Goal: Use online tool/utility: Utilize a website feature to perform a specific function

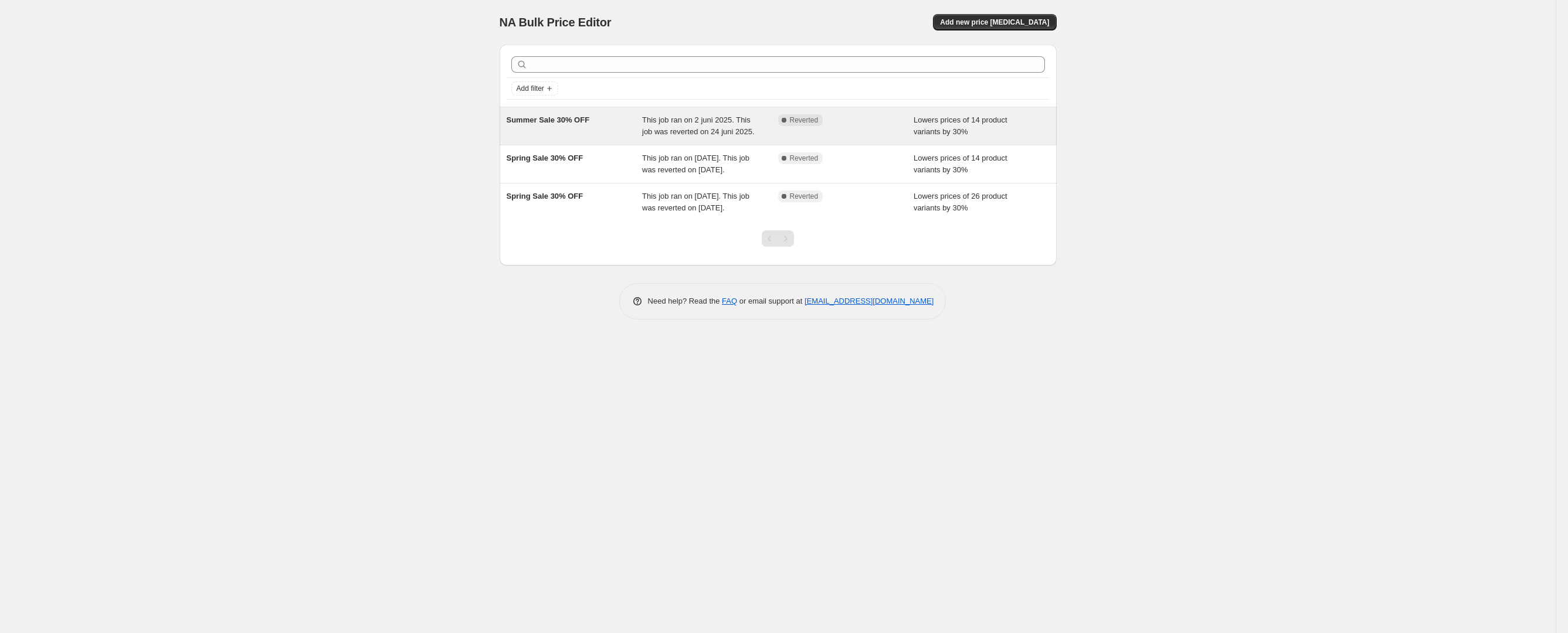
click at [883, 126] on div "Complete Reverted" at bounding box center [846, 126] width 136 height 23
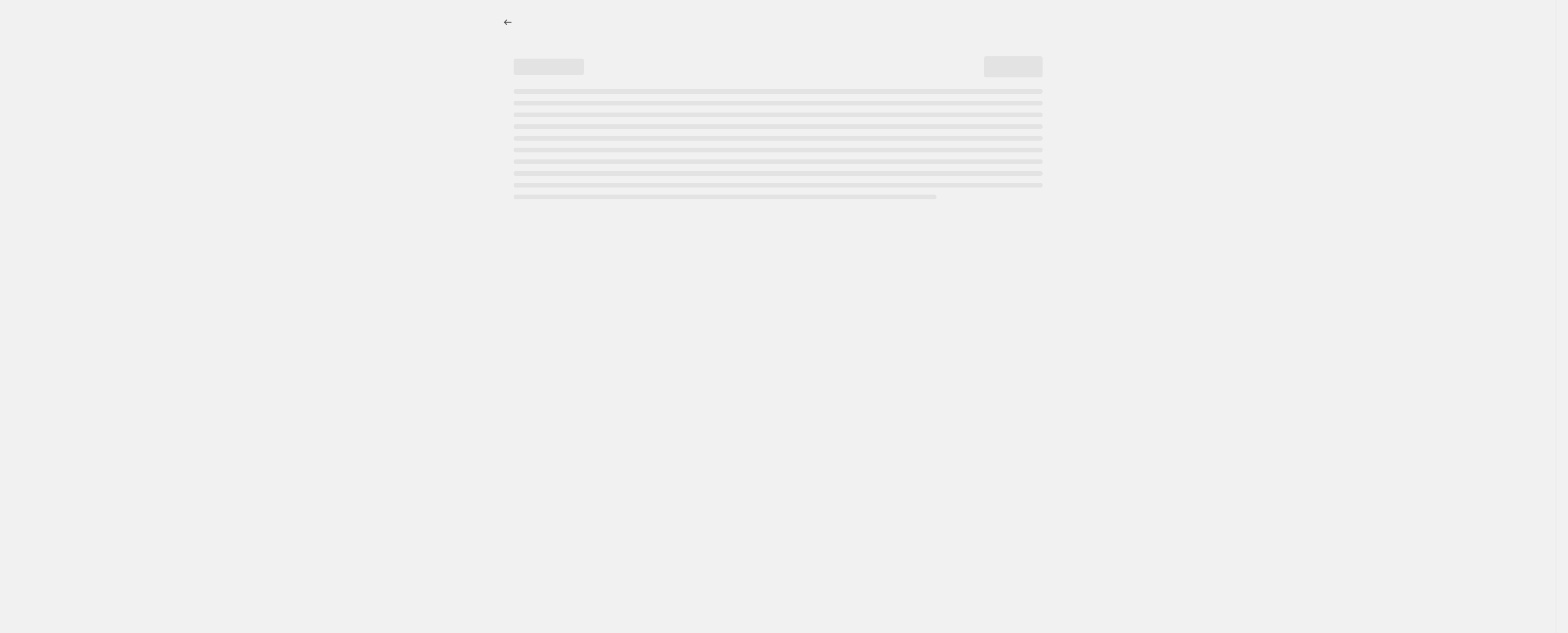
select select "percentage"
select select "not_equal"
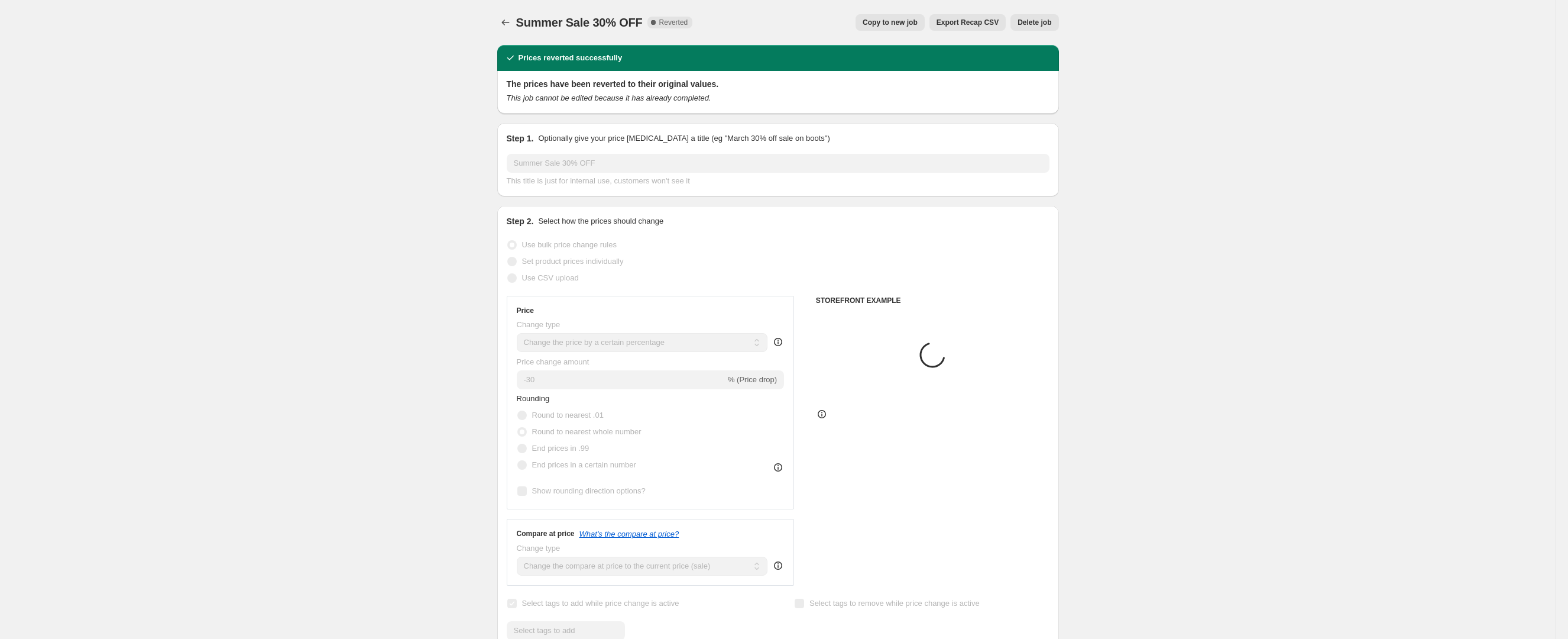
select select "collection"
click at [874, 26] on span "Copy to new job" at bounding box center [890, 23] width 55 height 9
select select "percentage"
select select "collection"
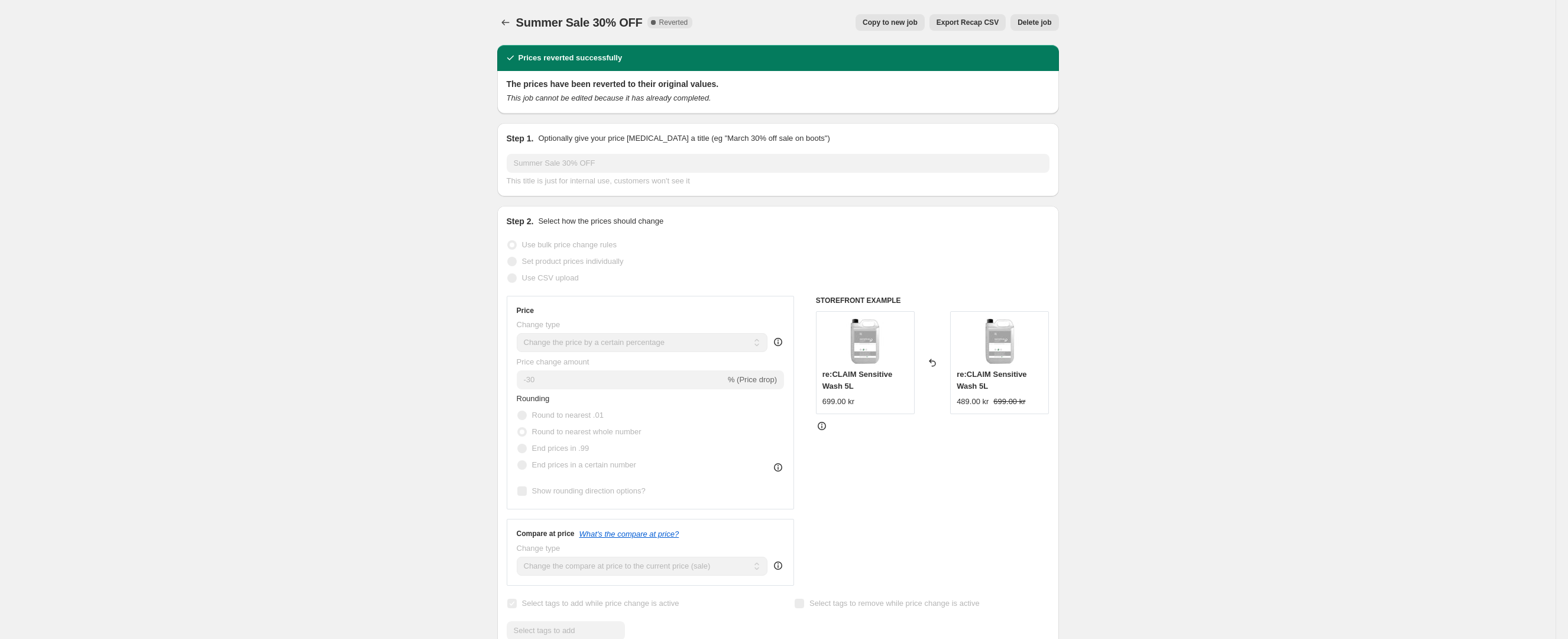
select select "not_equal"
select select "collection"
select select "not_equal"
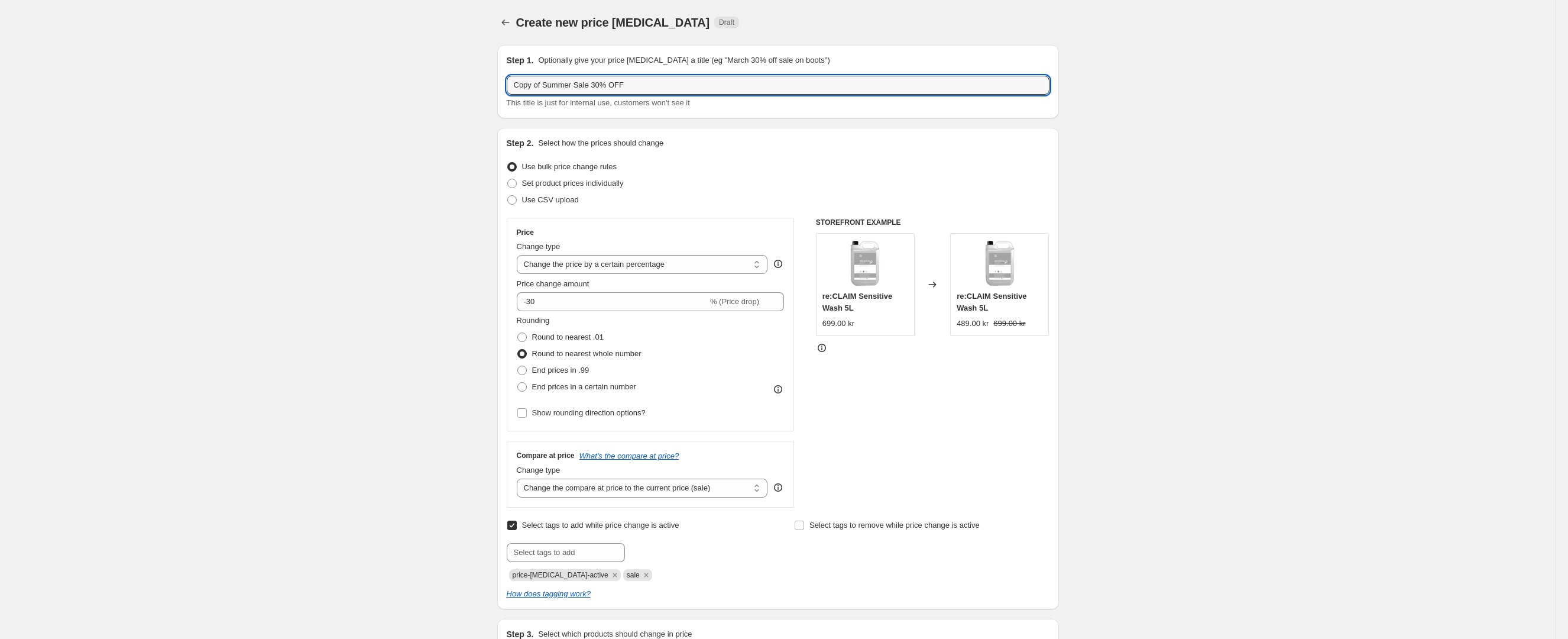
drag, startPoint x: 575, startPoint y: 84, endPoint x: 391, endPoint y: 77, distance: 184.1
drag, startPoint x: 581, startPoint y: 87, endPoint x: 465, endPoint y: 82, distance: 116.1
click at [523, 77] on input "Autumn Sale 30% OFF" at bounding box center [778, 85] width 543 height 19
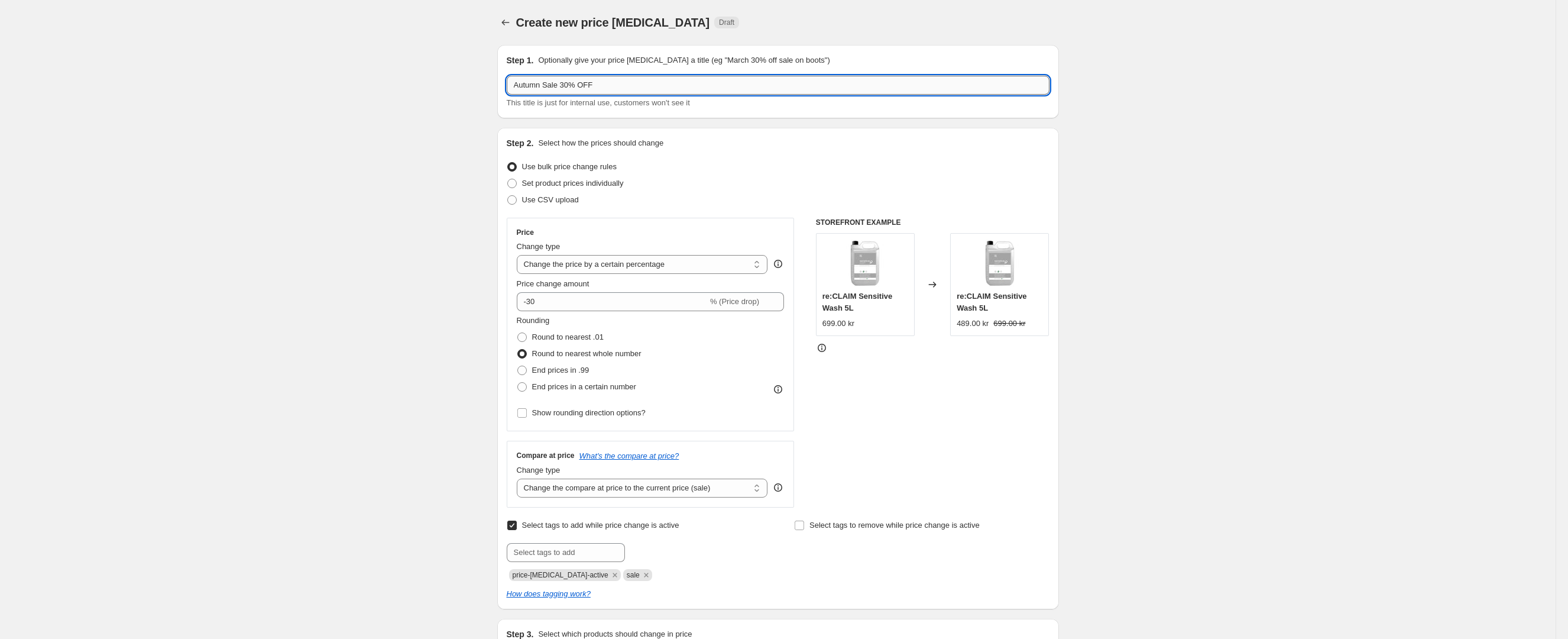
click at [523, 77] on input "Autumn Sale 30% OFF" at bounding box center [778, 85] width 543 height 19
click at [514, 92] on input "Autumn Sale 30% OFF" at bounding box center [778, 85] width 543 height 19
click at [514, 92] on input "Autumn Sale 30% OFF" at bounding box center [778, 85] width 543 height 19
click at [520, 87] on input "Autumn Sale 30% OFF" at bounding box center [778, 85] width 543 height 19
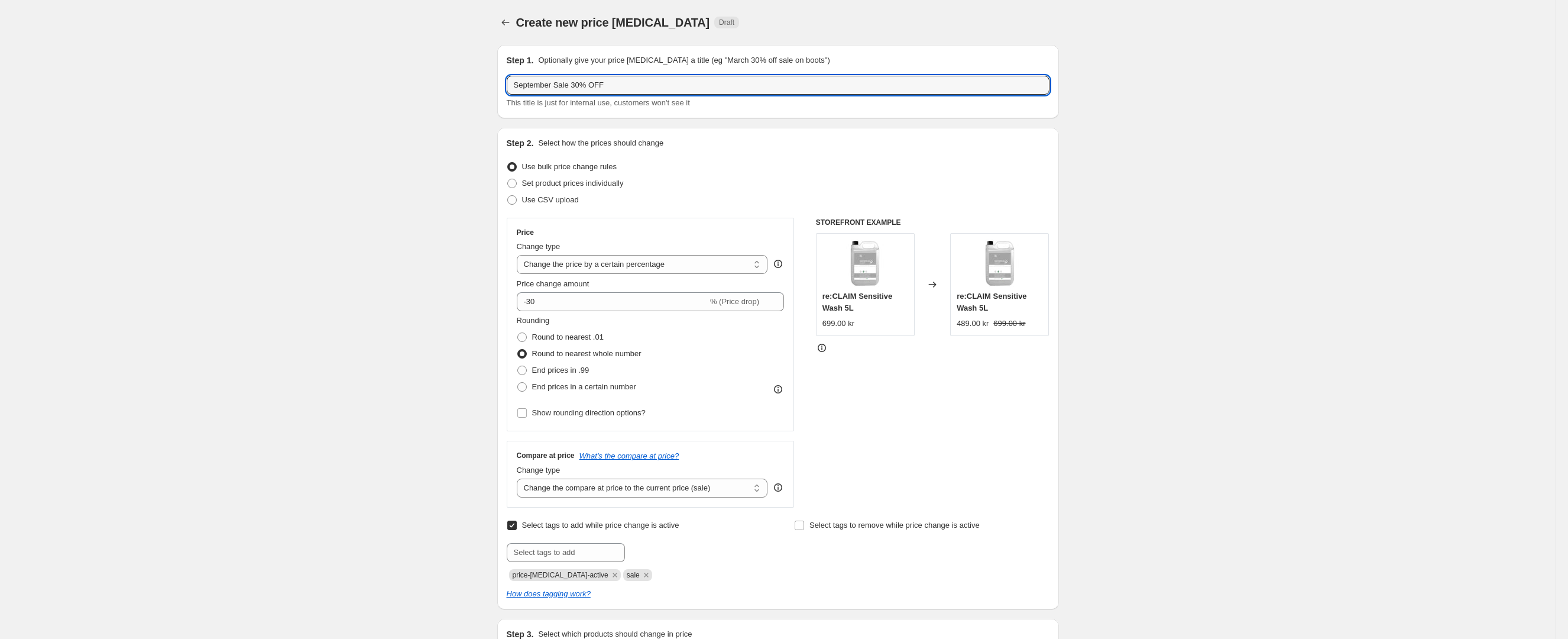
type input "September Sale 30% OFF"
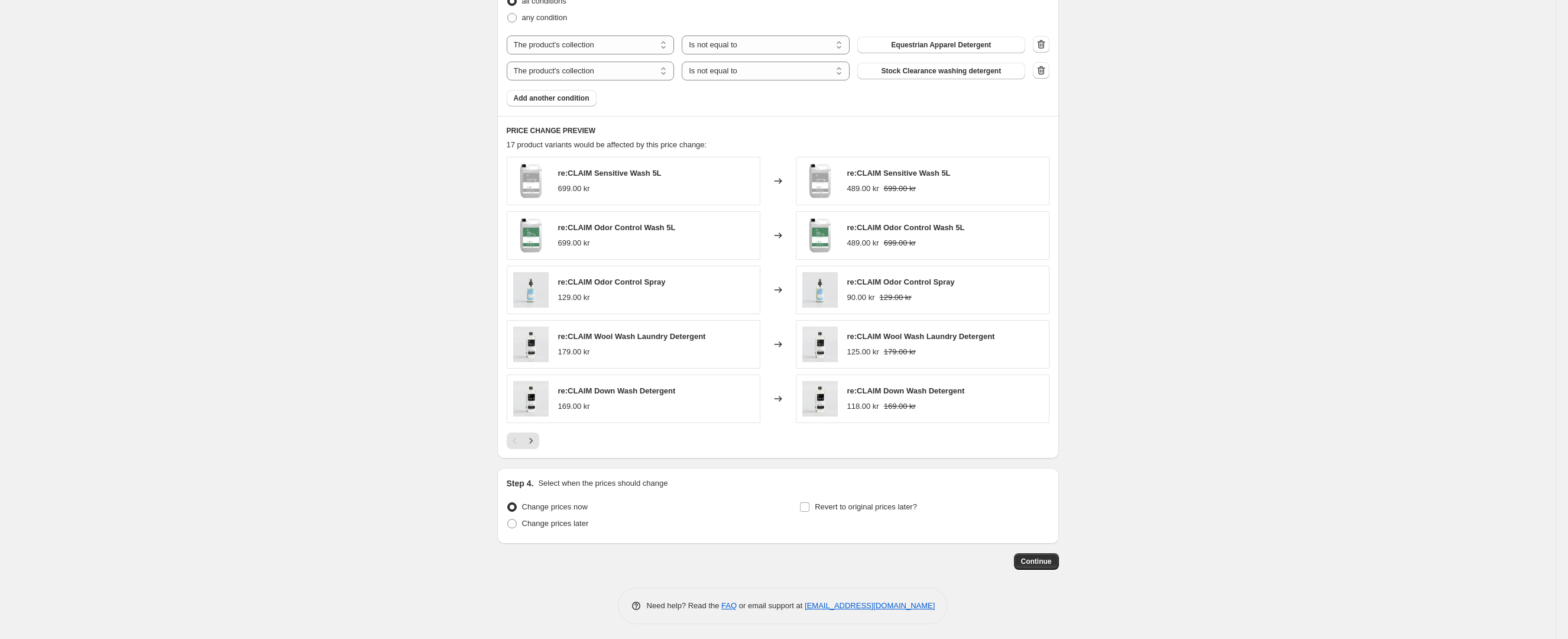
scroll to position [769, 0]
click at [537, 440] on icon "Next" at bounding box center [531, 438] width 11 height 11
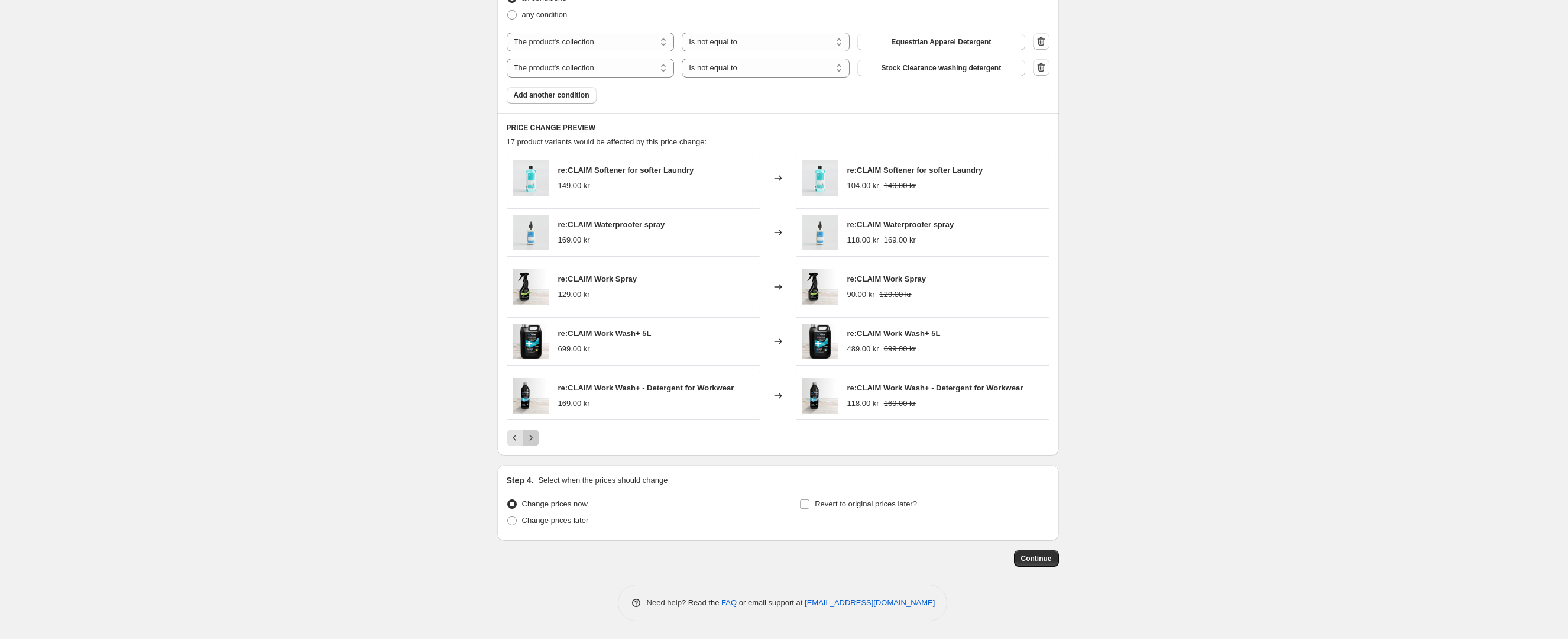
click at [532, 439] on icon "Next" at bounding box center [531, 438] width 11 height 11
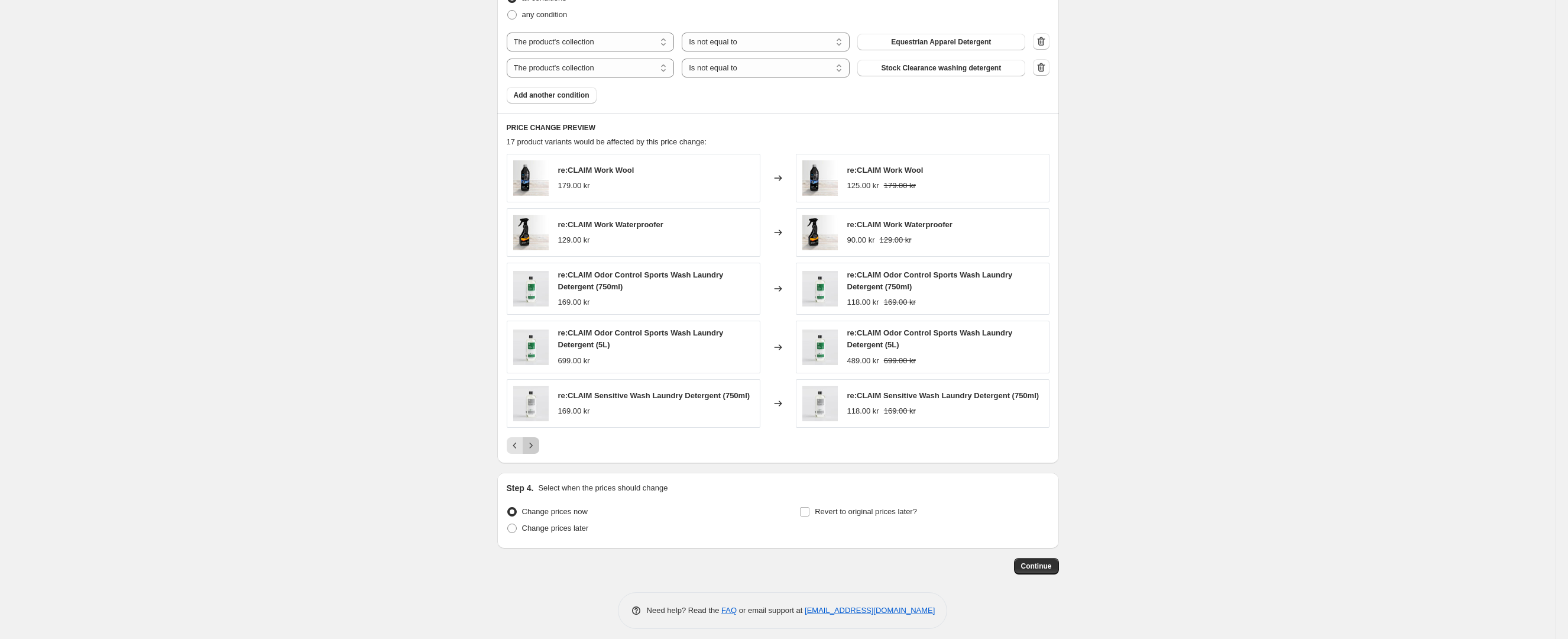
click at [537, 444] on icon "Next" at bounding box center [531, 446] width 11 height 11
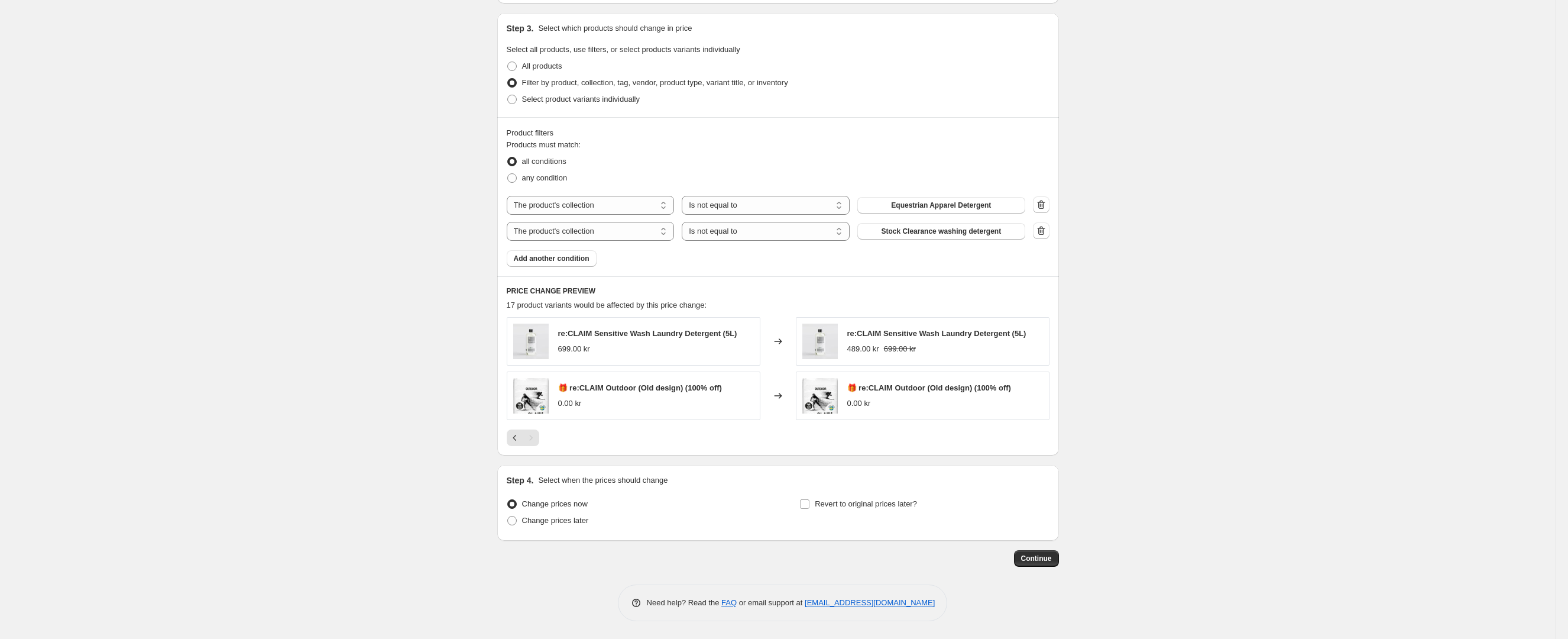
scroll to position [606, 0]
click at [1052, 557] on span "Continue" at bounding box center [1036, 558] width 30 height 9
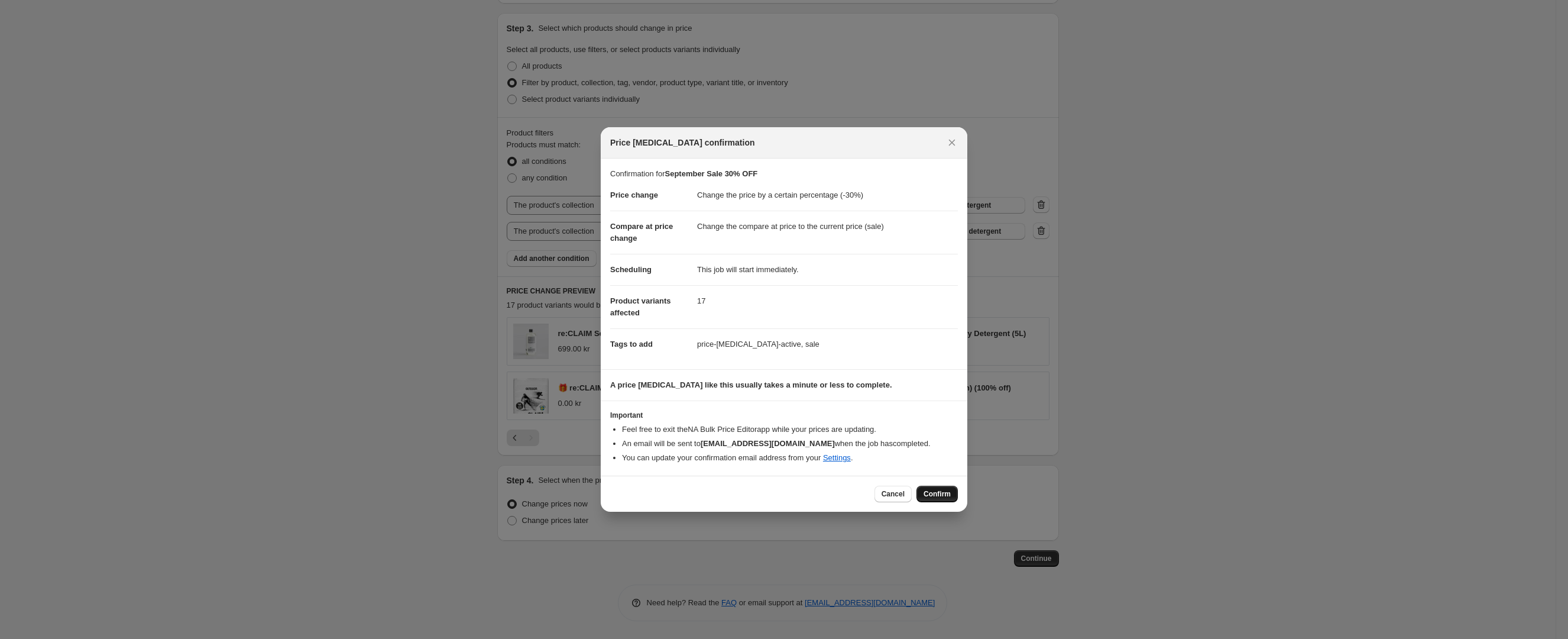
click at [936, 490] on span "Confirm" at bounding box center [937, 494] width 27 height 9
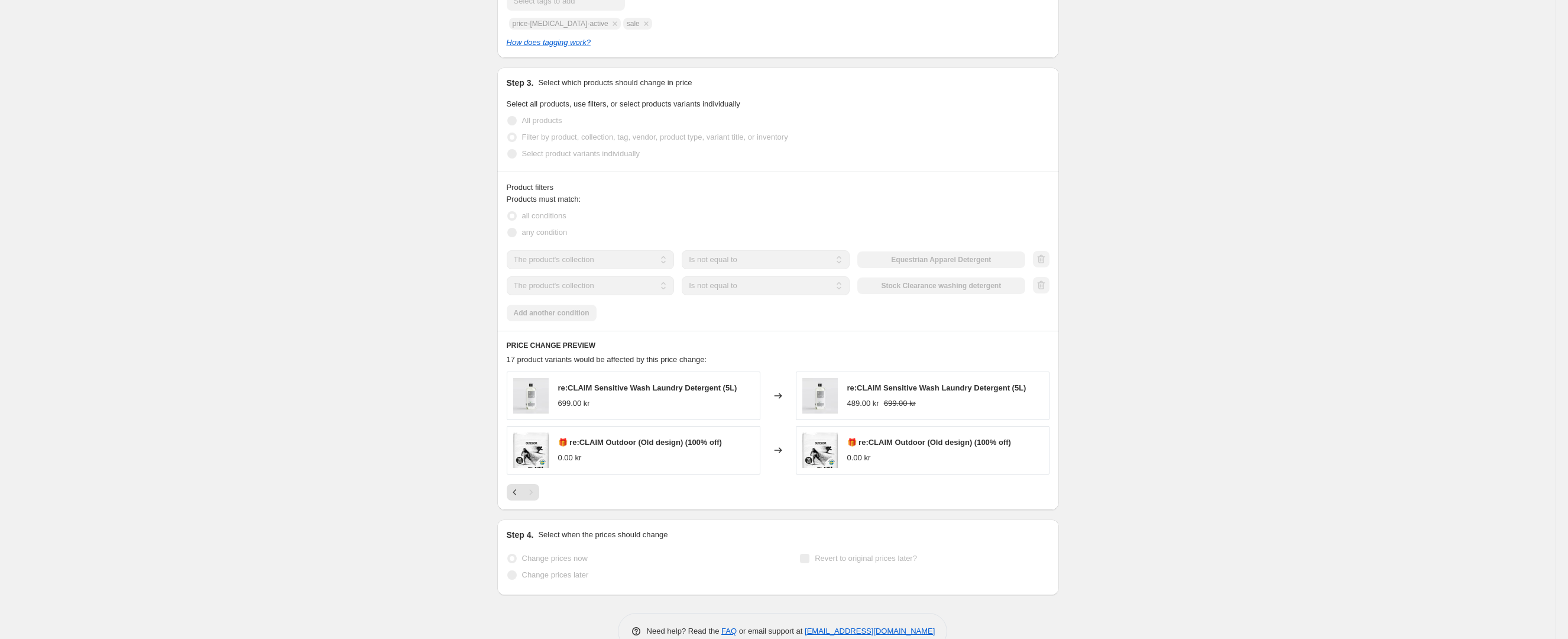
scroll to position [636, 0]
select select "percentage"
select select "collection"
select select "not_equal"
select select "collection"
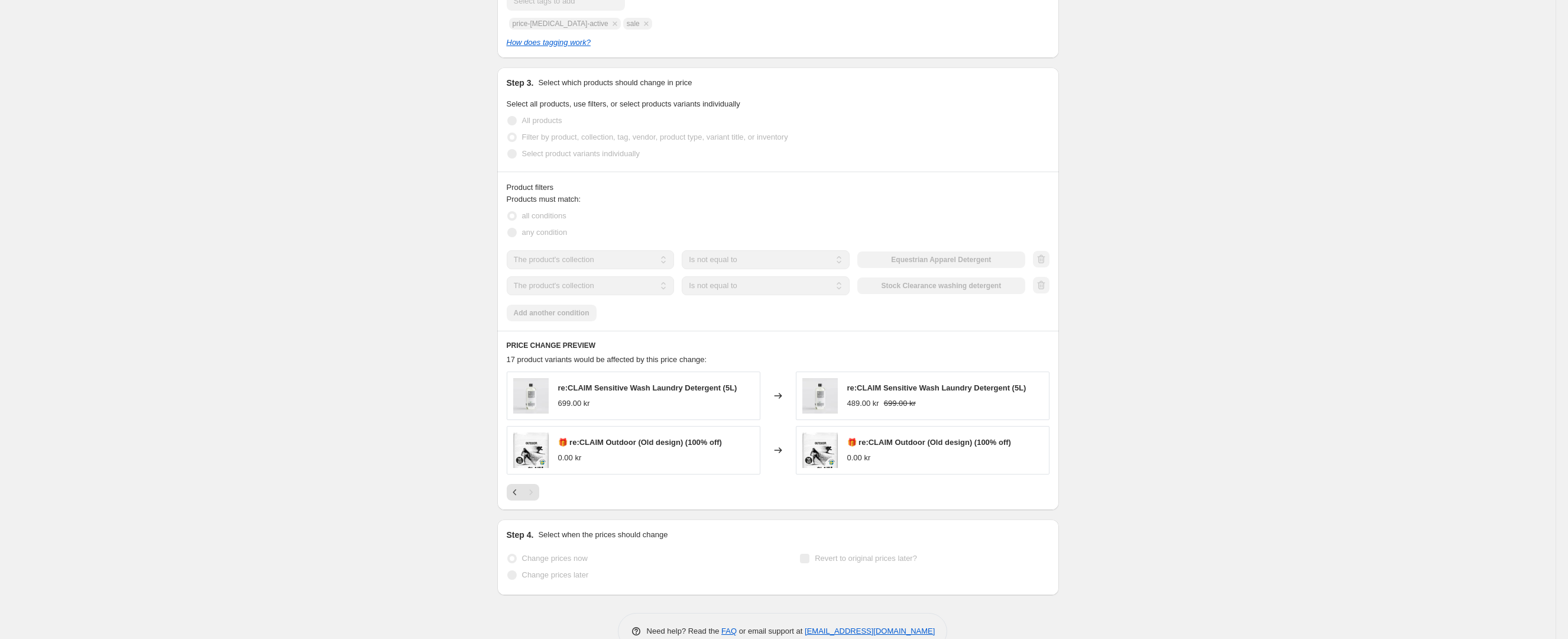
select select "not_equal"
